Goal: Task Accomplishment & Management: Use online tool/utility

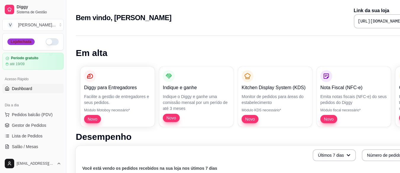
click at [28, 43] on div "Loja fechada" at bounding box center [20, 42] width 27 height 7
click at [46, 42] on button "button" at bounding box center [52, 41] width 13 height 7
click at [330, 122] on div "Novo" at bounding box center [329, 119] width 17 height 8
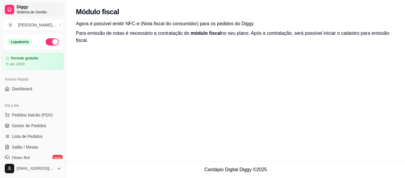
click at [22, 13] on span "Sistema de Gestão" at bounding box center [39, 12] width 45 height 5
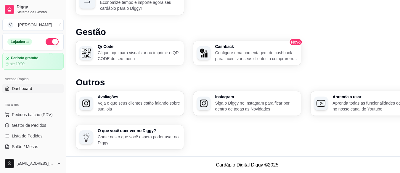
scroll to position [59, 0]
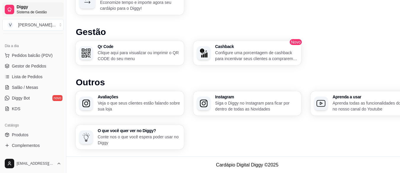
click at [31, 10] on span "Sistema de Gestão" at bounding box center [39, 12] width 45 height 5
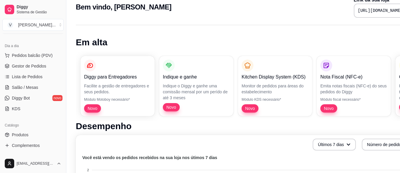
scroll to position [0, 0]
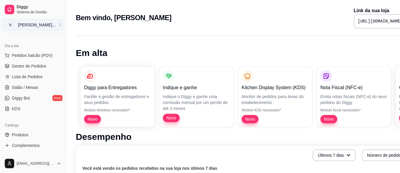
click at [40, 25] on button "V Valent's ..." at bounding box center [32, 25] width 61 height 12
click at [44, 27] on button "V Valent's ..." at bounding box center [32, 25] width 61 height 12
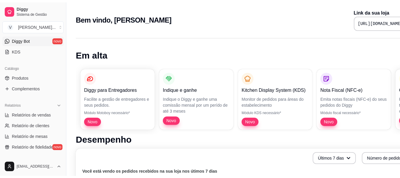
scroll to position [148, 0]
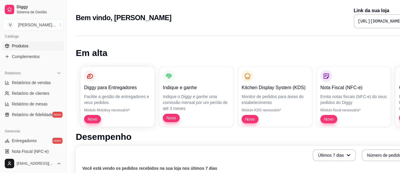
click at [23, 43] on span "Produtos" at bounding box center [20, 46] width 17 height 6
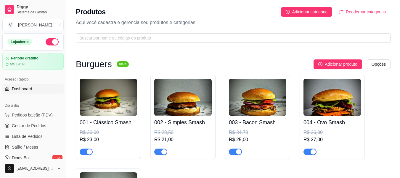
click at [29, 90] on span "Dashboard" at bounding box center [22, 89] width 20 height 6
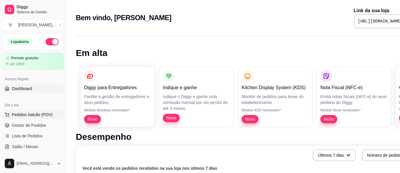
scroll to position [30, 0]
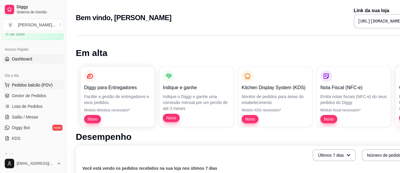
click at [36, 88] on button "Pedidos balcão (PDV)" at bounding box center [32, 84] width 61 height 9
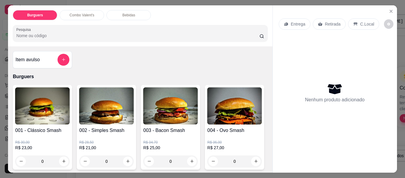
click at [362, 10] on div "Entrega Retirada C.Local Nenhum produto adicionado" at bounding box center [335, 83] width 124 height 157
click at [363, 52] on div "Nenhum produto adicionado" at bounding box center [335, 92] width 112 height 116
click at [389, 10] on icon "Close" at bounding box center [390, 11] width 5 height 5
